Goal: Task Accomplishment & Management: Manage account settings

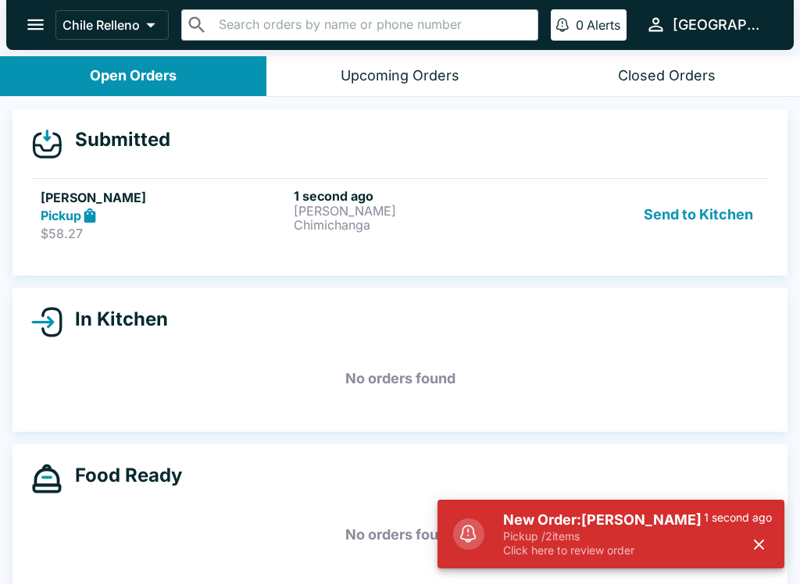
click at [673, 201] on button "Send to Kitchen" at bounding box center [698, 215] width 122 height 54
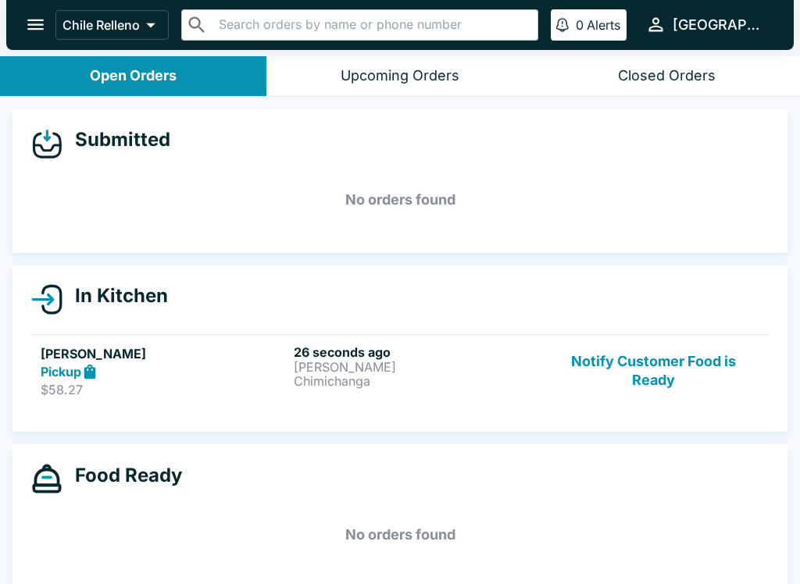
click at [78, 355] on h5 "[PERSON_NAME]" at bounding box center [164, 353] width 247 height 19
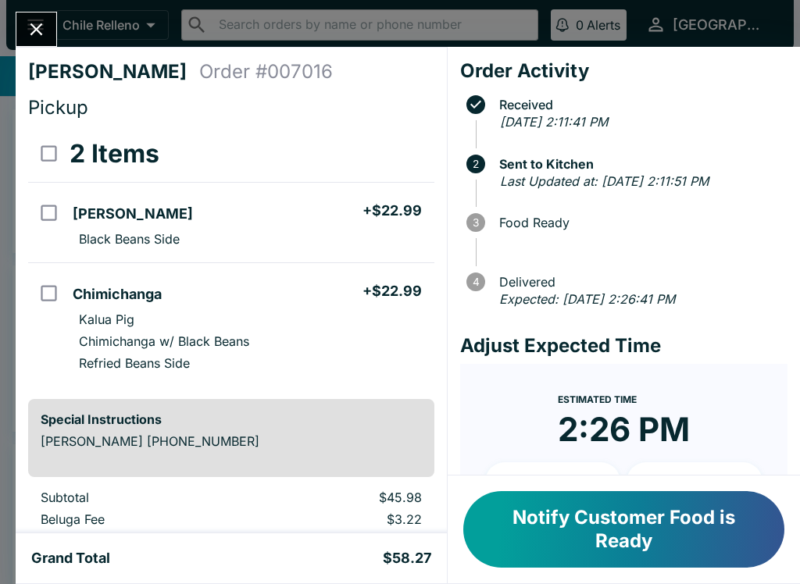
click at [576, 535] on button "Notify Customer Food is Ready" at bounding box center [623, 529] width 321 height 77
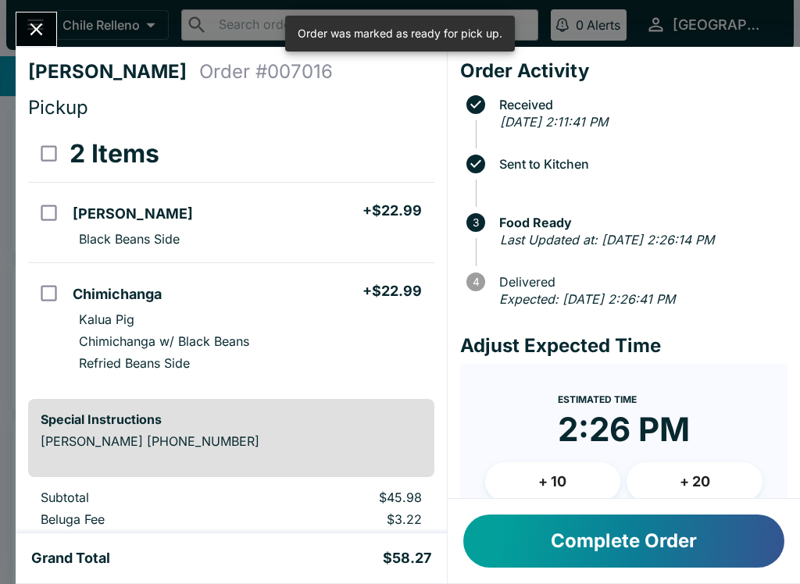
click at [39, 28] on icon "Close" at bounding box center [36, 29] width 12 height 12
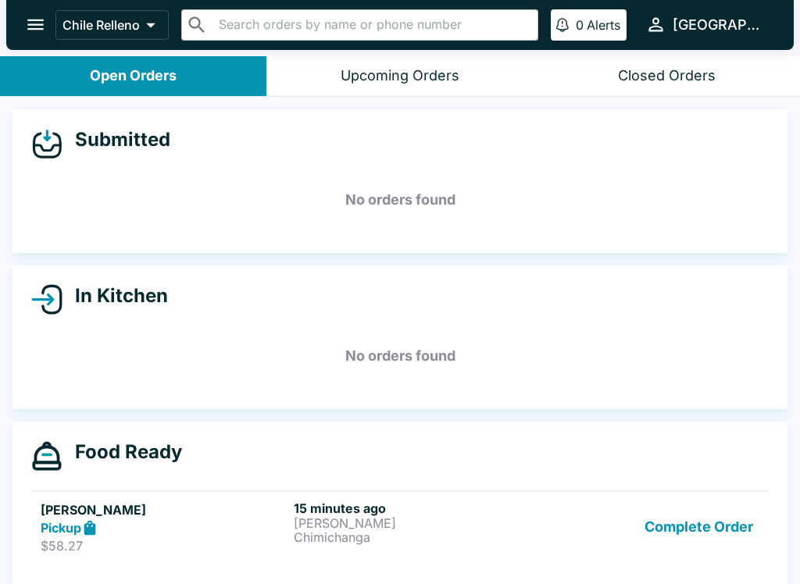
click at [714, 522] on button "Complete Order" at bounding box center [698, 528] width 121 height 54
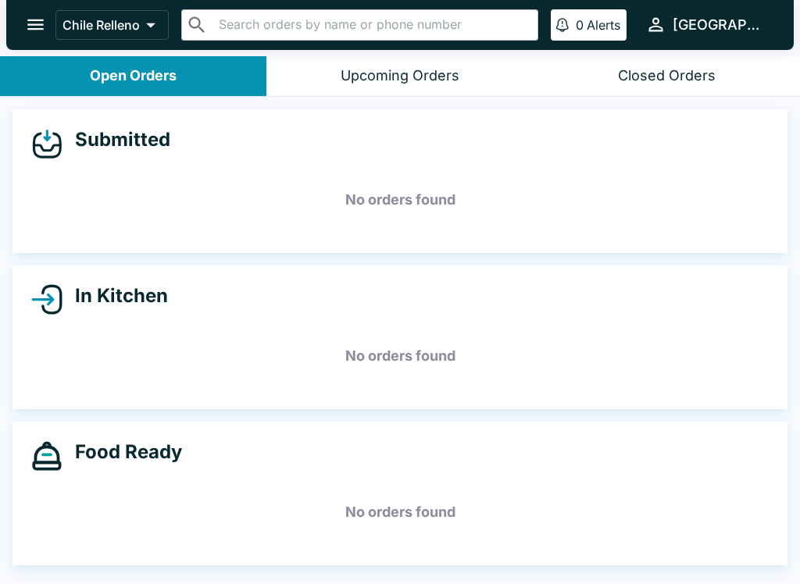
click at [64, 533] on h5 "No orders found" at bounding box center [399, 512] width 737 height 56
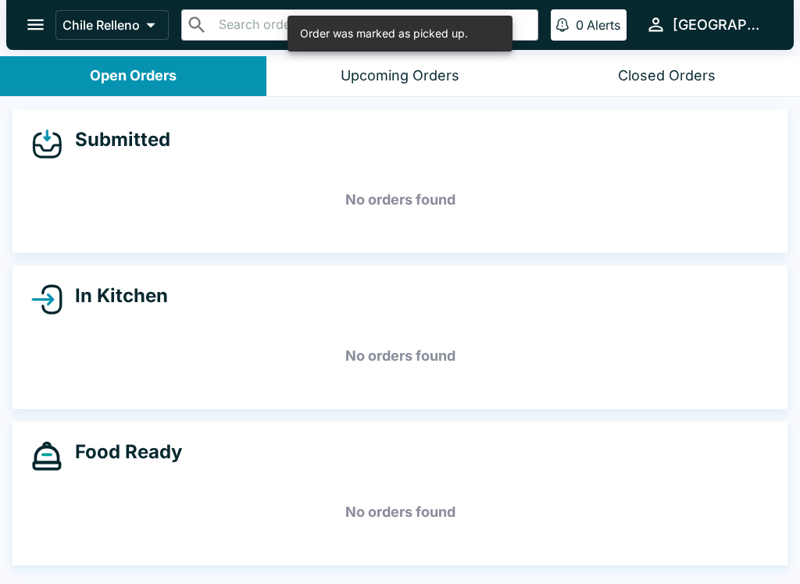
click at [583, 52] on header "Chile Relleno ​ ​ 0 Alerts [GEOGRAPHIC_DATA]" at bounding box center [400, 28] width 800 height 56
click at [618, 80] on div "Closed Orders" at bounding box center [667, 76] width 98 height 18
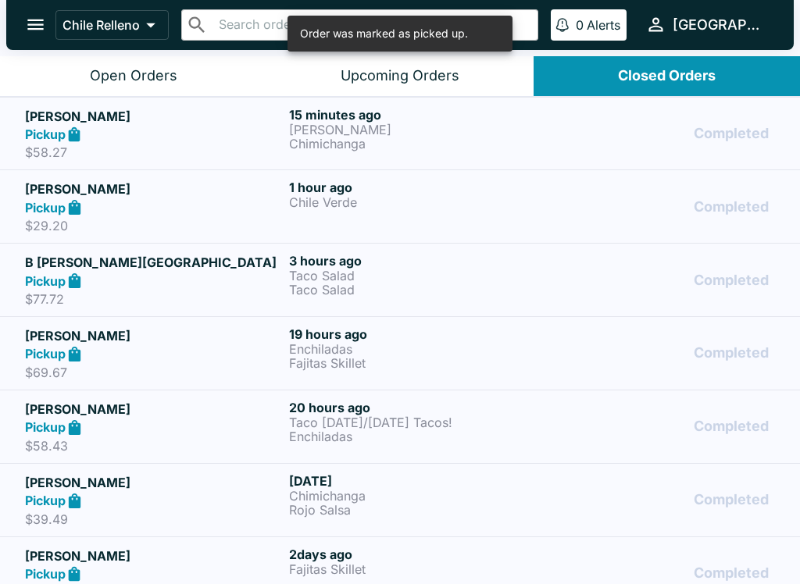
click at [45, 148] on p "$58.27" at bounding box center [154, 152] width 258 height 16
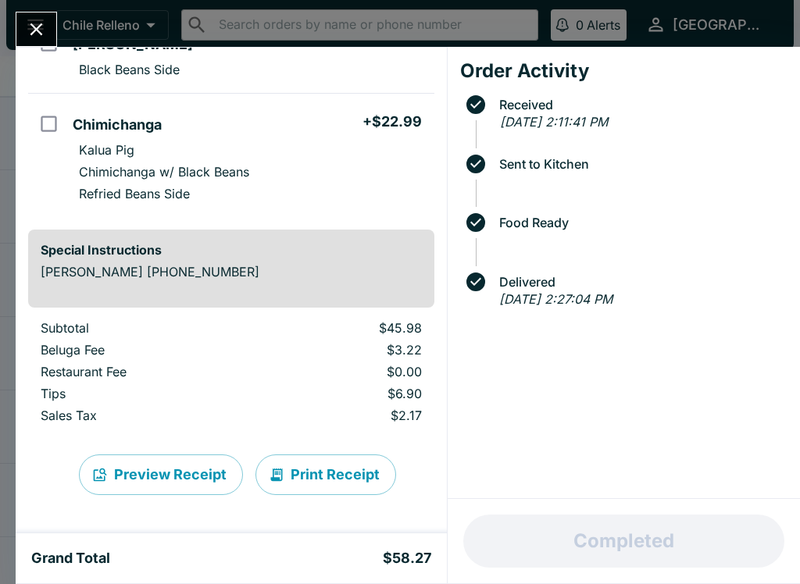
scroll to position [169, 0]
click at [28, 21] on icon "Close" at bounding box center [36, 29] width 21 height 21
